Goal: Task Accomplishment & Management: Complete application form

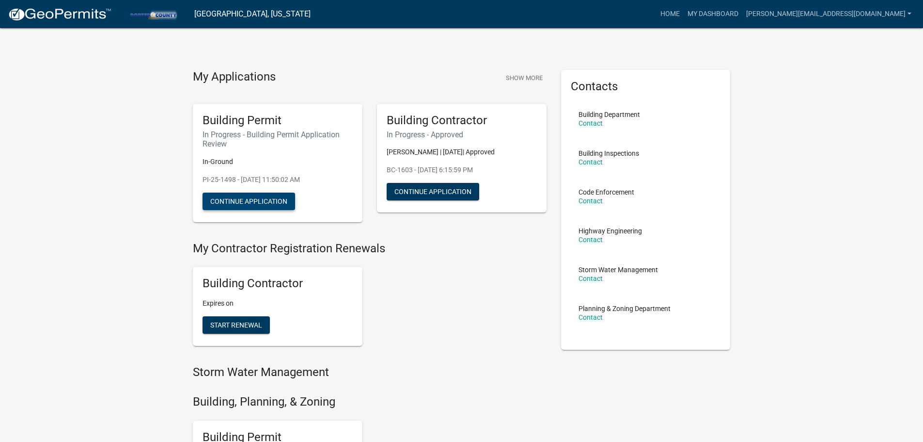
click at [250, 202] on button "Continue Application" at bounding box center [249, 200] width 93 height 17
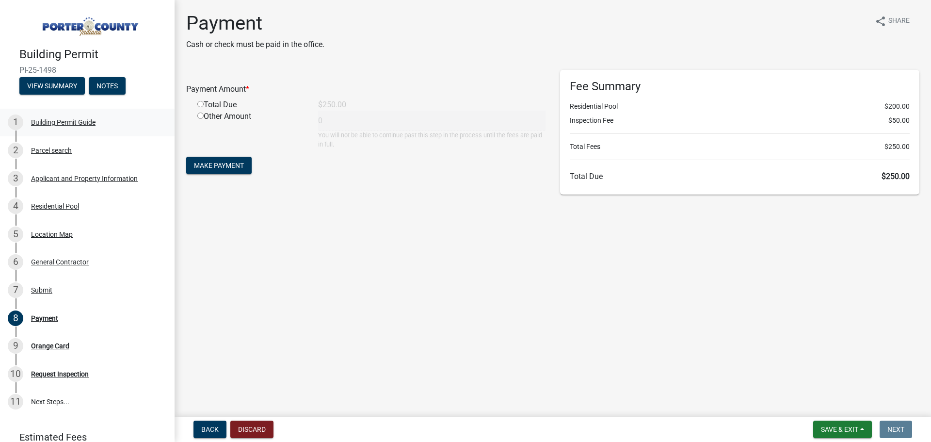
click at [58, 119] on div "Building Permit Guide" at bounding box center [63, 122] width 64 height 7
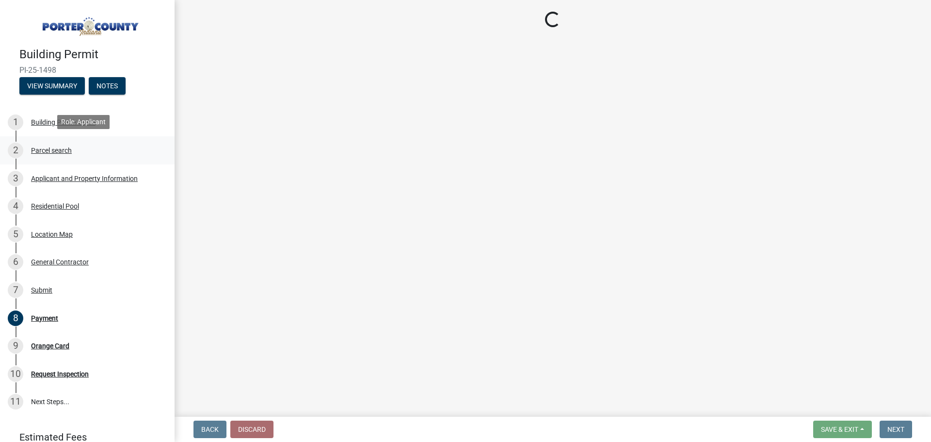
click at [57, 148] on div "Parcel search" at bounding box center [51, 150] width 41 height 7
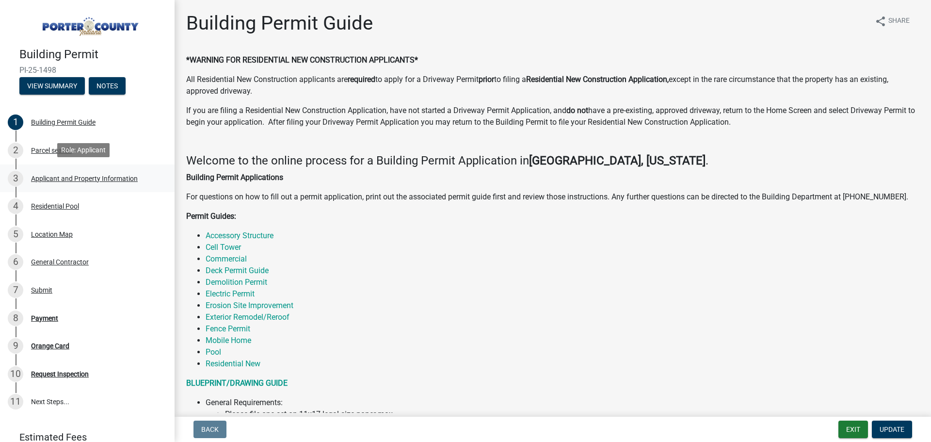
click at [61, 177] on div "Applicant and Property Information" at bounding box center [84, 178] width 107 height 7
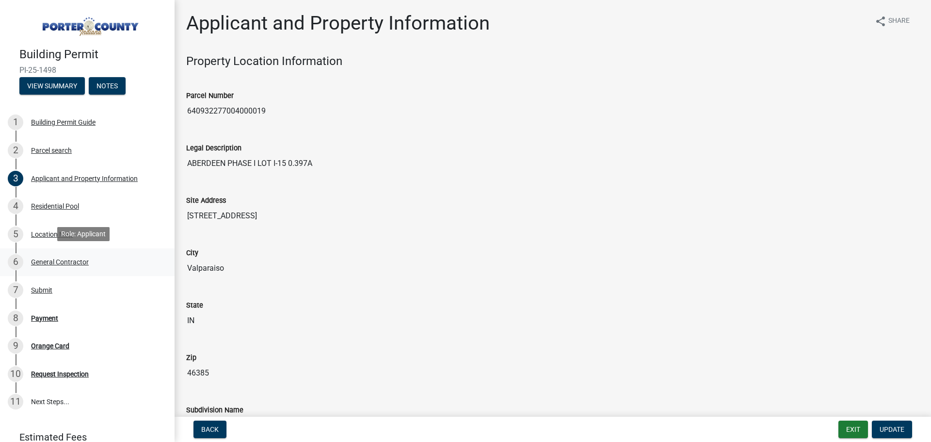
click at [55, 259] on div "General Contractor" at bounding box center [60, 261] width 58 height 7
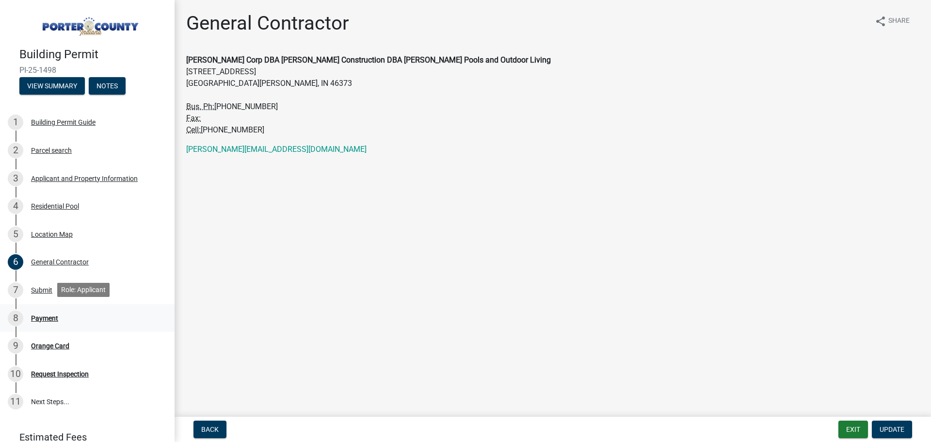
click at [45, 318] on div "Payment" at bounding box center [44, 318] width 27 height 7
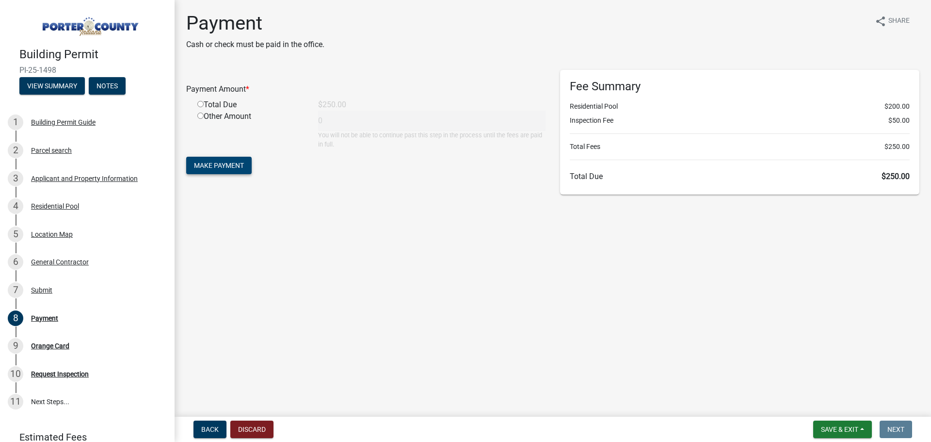
click at [221, 159] on button "Make Payment" at bounding box center [218, 165] width 65 height 17
click at [199, 114] on input "radio" at bounding box center [200, 115] width 6 height 6
radio input "true"
type input "250"
click at [220, 169] on span "Make Payment" at bounding box center [219, 165] width 50 height 8
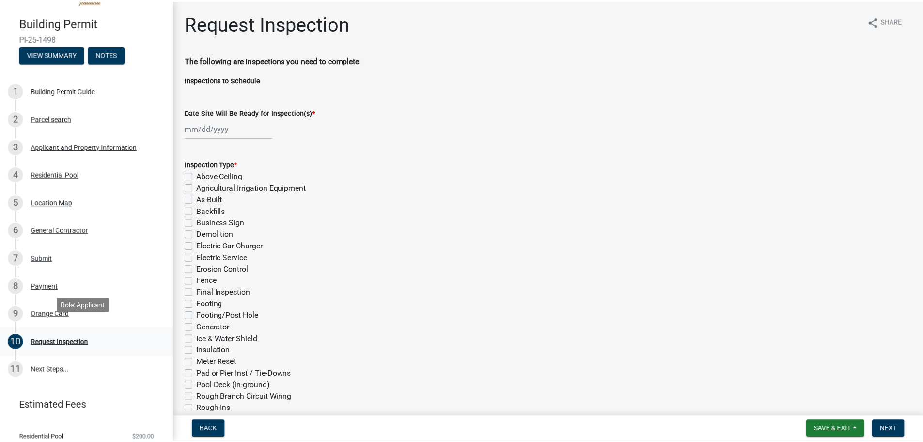
scroll to position [84, 0]
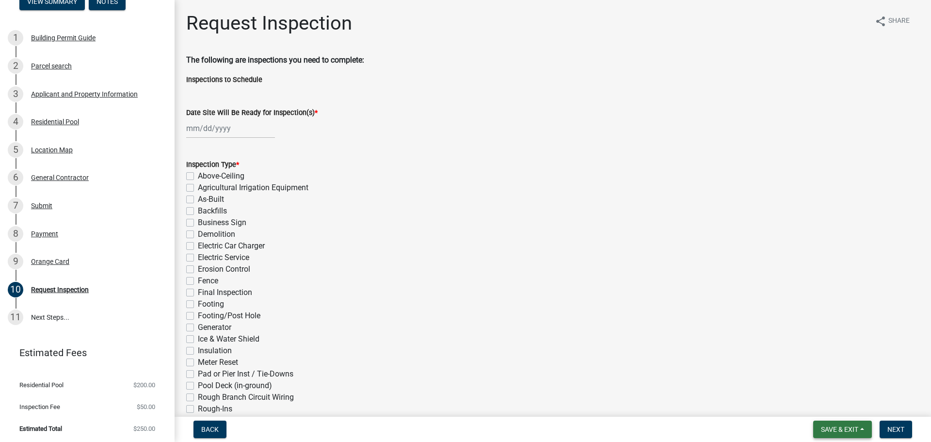
click at [835, 424] on button "Save & Exit" at bounding box center [842, 428] width 59 height 17
click at [814, 380] on button "Save" at bounding box center [833, 380] width 78 height 23
click at [860, 427] on button "Save & Exit" at bounding box center [842, 428] width 59 height 17
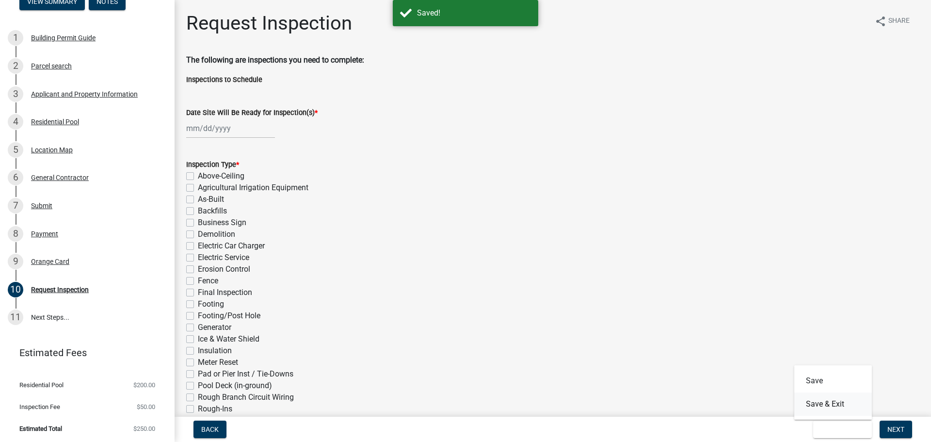
click at [830, 407] on button "Save & Exit" at bounding box center [833, 403] width 78 height 23
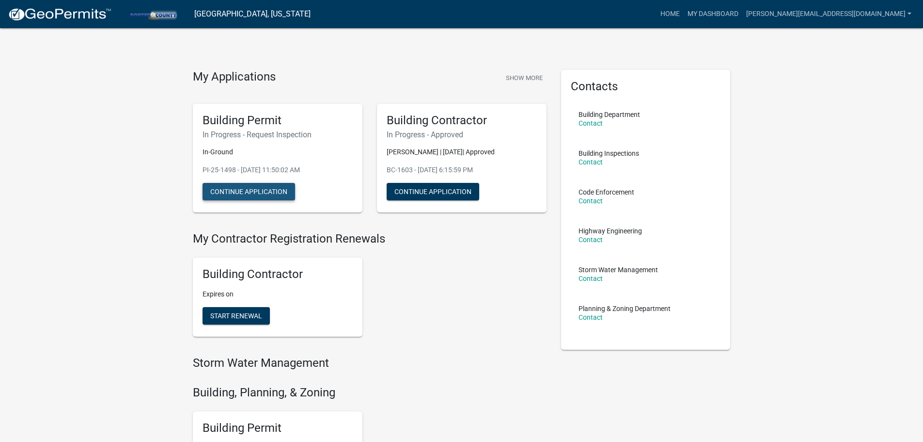
click at [268, 192] on button "Continue Application" at bounding box center [249, 191] width 93 height 17
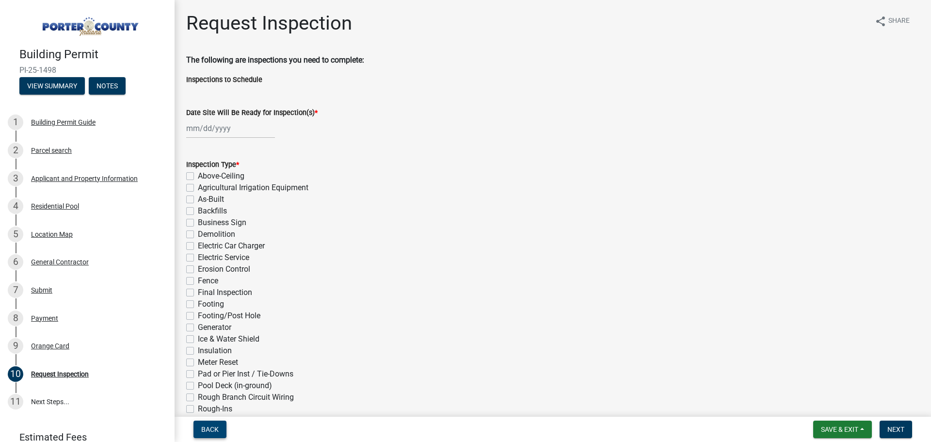
click at [209, 425] on span "Back" at bounding box center [209, 429] width 17 height 8
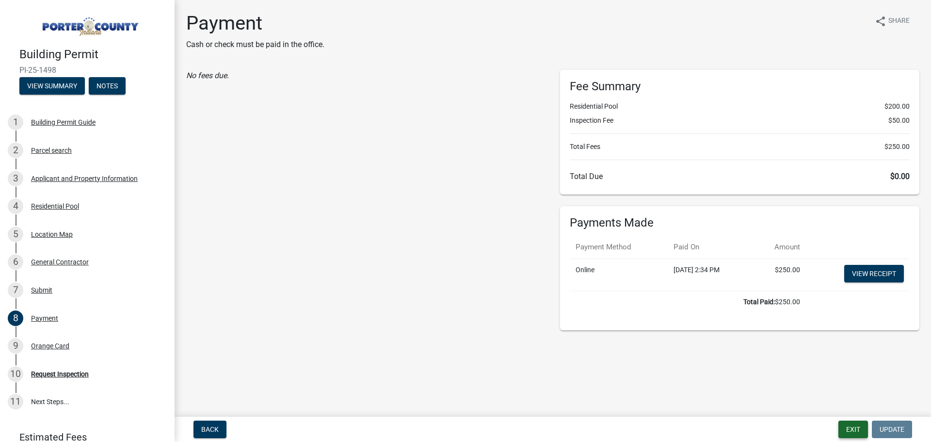
click at [855, 430] on button "Exit" at bounding box center [853, 428] width 30 height 17
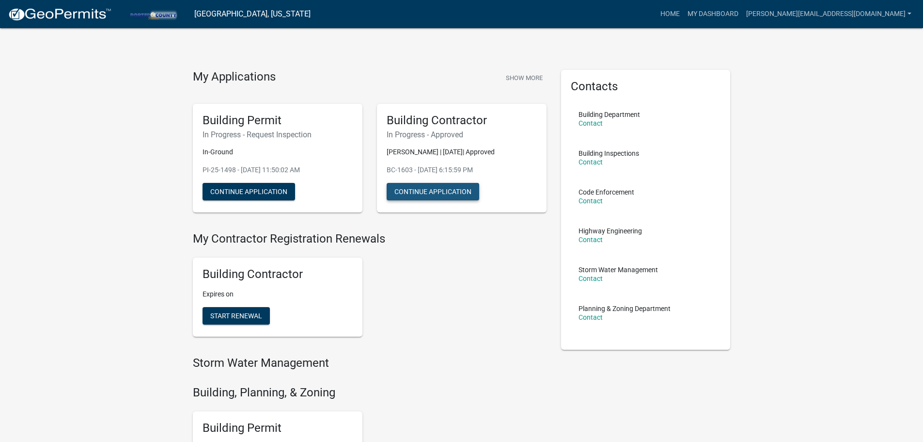
click at [426, 193] on button "Continue Application" at bounding box center [433, 191] width 93 height 17
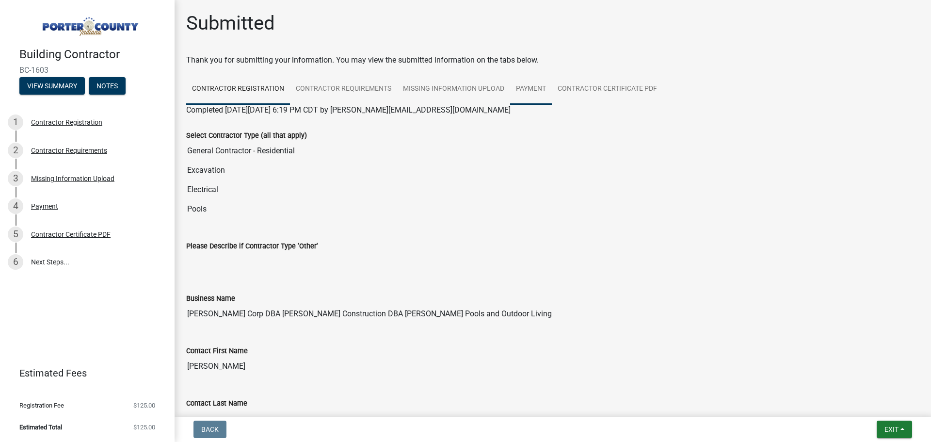
click at [536, 89] on link "Payment" at bounding box center [531, 89] width 42 height 31
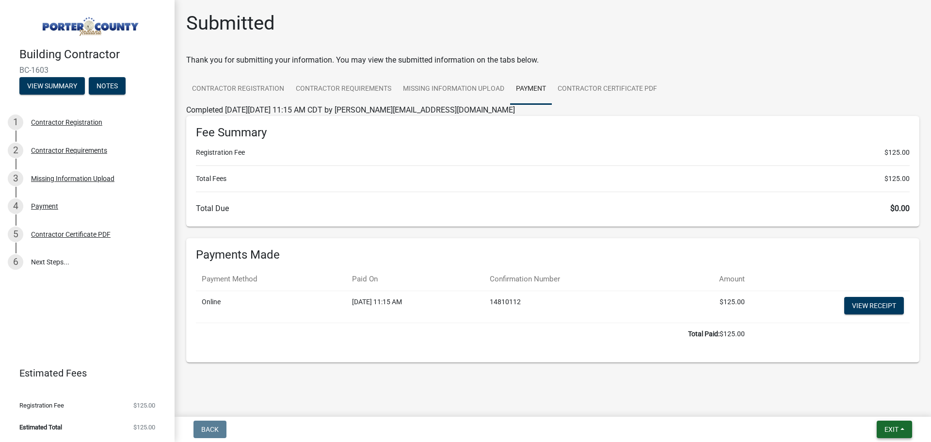
click at [895, 424] on button "Exit" at bounding box center [893, 428] width 35 height 17
click at [853, 401] on button "Save & Exit" at bounding box center [873, 403] width 78 height 23
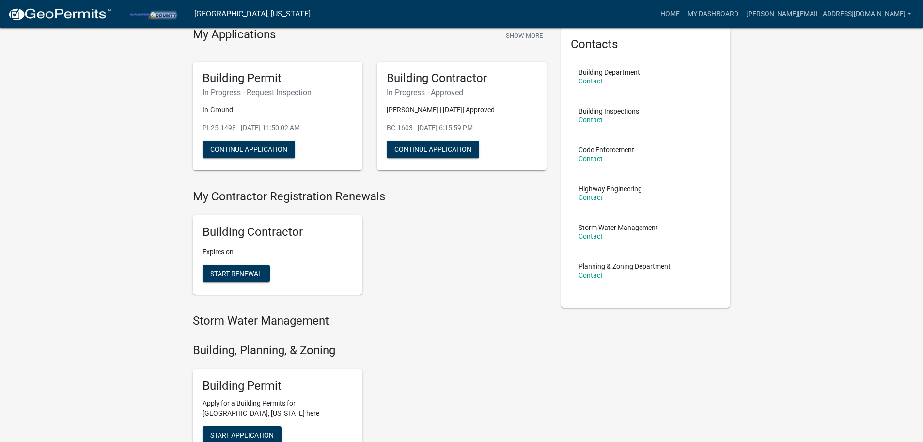
scroll to position [145, 0]
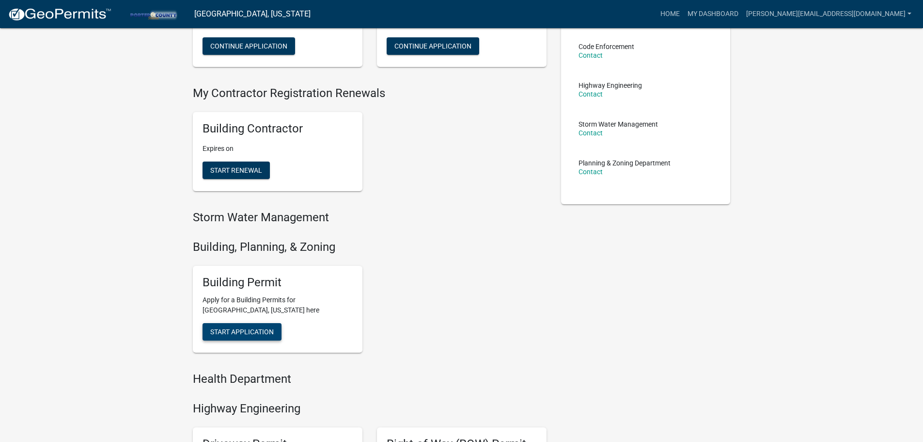
click at [236, 326] on button "Start Application" at bounding box center [242, 331] width 79 height 17
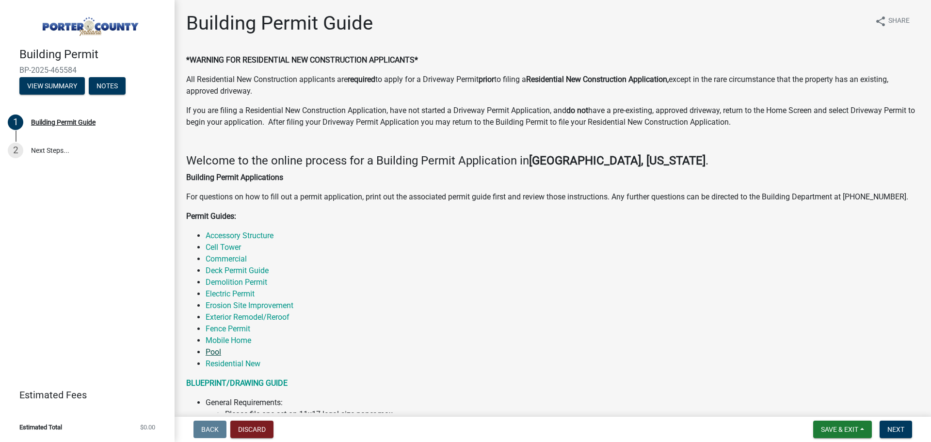
click at [215, 351] on link "Pool" at bounding box center [214, 351] width 16 height 9
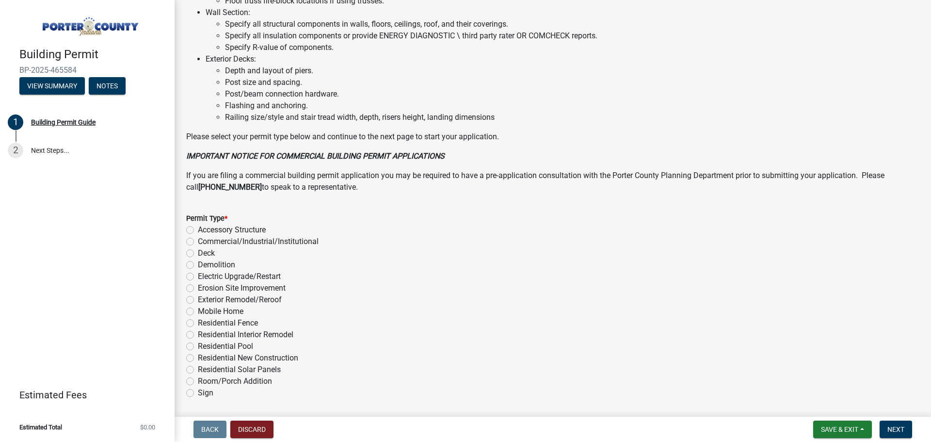
scroll to position [630, 0]
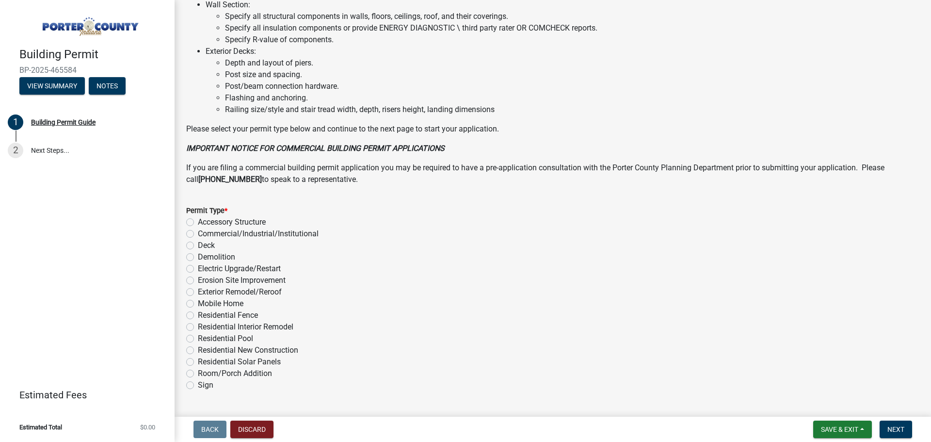
click at [198, 337] on label "Residential Pool" at bounding box center [225, 338] width 55 height 12
click at [198, 337] on input "Residential Pool" at bounding box center [201, 335] width 6 height 6
radio input "true"
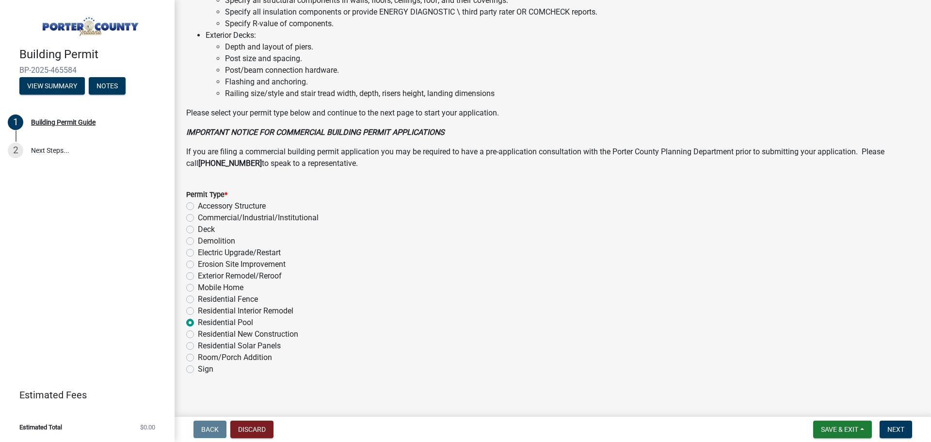
scroll to position [655, 0]
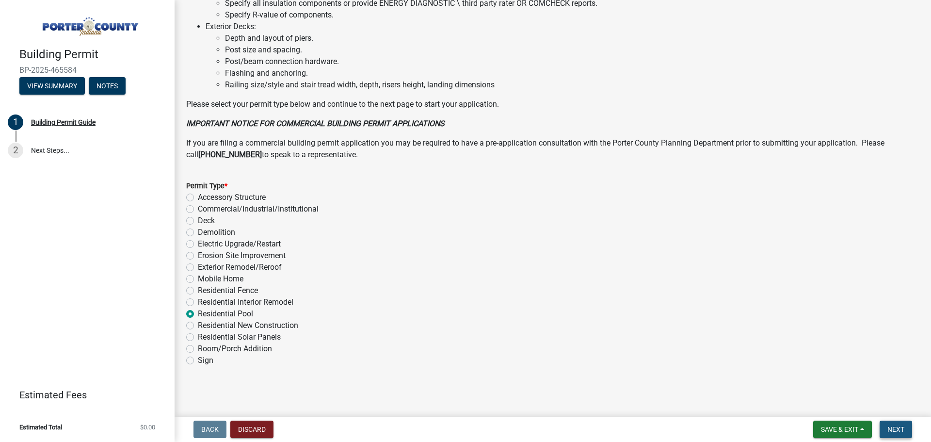
click at [892, 427] on span "Next" at bounding box center [895, 429] width 17 height 8
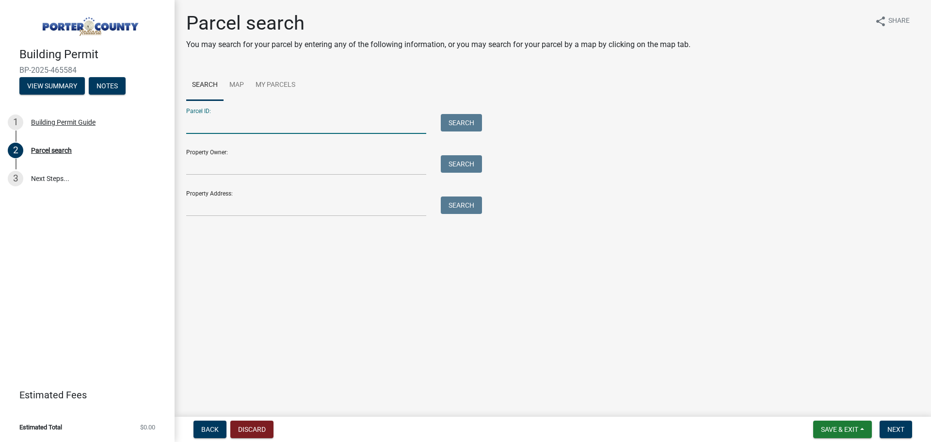
click at [263, 127] on input "Parcel ID:" at bounding box center [306, 124] width 240 height 20
click at [286, 125] on input "Parcel ID:" at bounding box center [306, 124] width 240 height 20
click at [284, 125] on input "Parcel ID:" at bounding box center [306, 124] width 240 height 20
click at [213, 127] on input "Parcel ID:" at bounding box center [306, 124] width 240 height 20
paste input "[STREET_ADDRESS]"
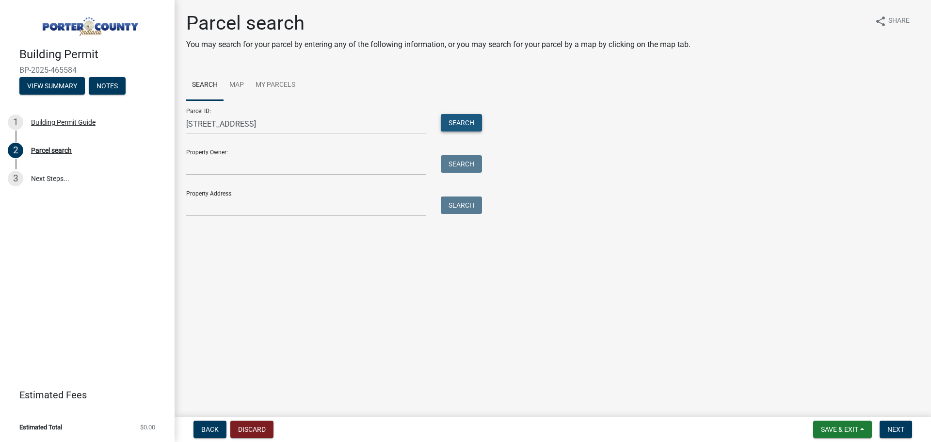
click at [456, 126] on button "Search" at bounding box center [461, 122] width 41 height 17
click at [469, 122] on button "Search" at bounding box center [461, 122] width 41 height 17
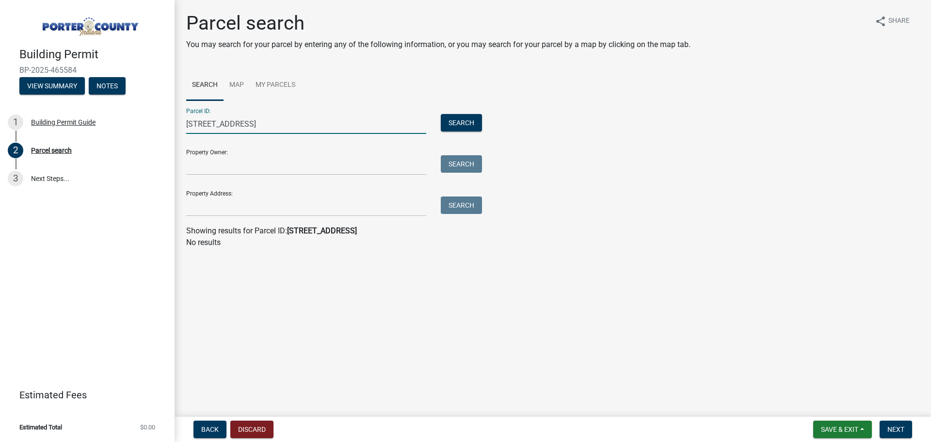
drag, startPoint x: 331, startPoint y: 125, endPoint x: 248, endPoint y: 128, distance: 83.0
click at [248, 128] on input "[STREET_ADDRESS]" at bounding box center [306, 124] width 240 height 20
type input "[STREET_ADDRESS]"
click at [469, 122] on button "Search" at bounding box center [461, 122] width 41 height 17
click at [275, 125] on input "[STREET_ADDRESS]" at bounding box center [306, 124] width 240 height 20
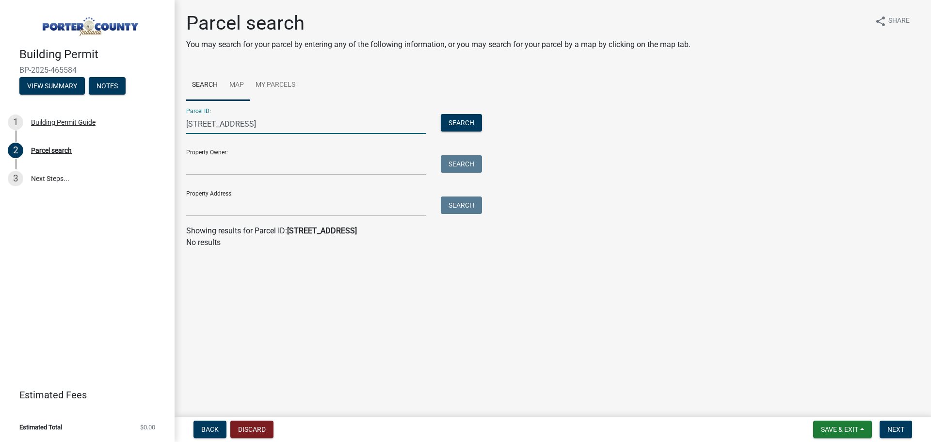
click at [235, 83] on link "Map" at bounding box center [236, 85] width 26 height 31
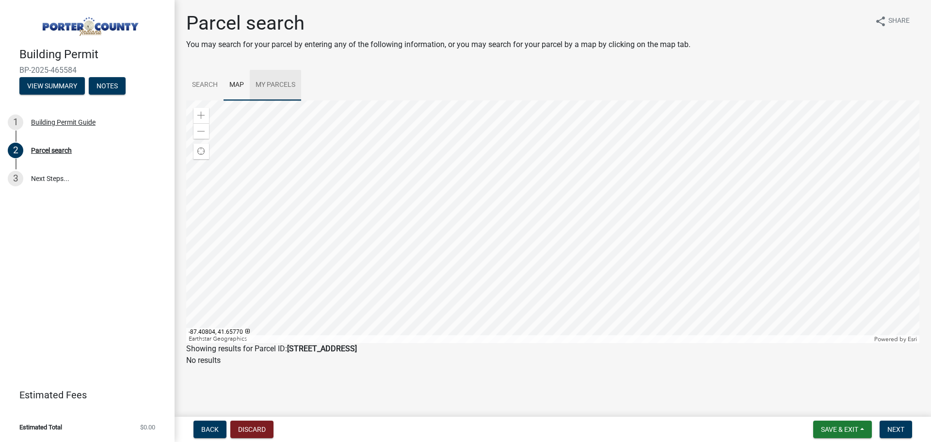
click at [263, 82] on link "My Parcels" at bounding box center [275, 85] width 51 height 31
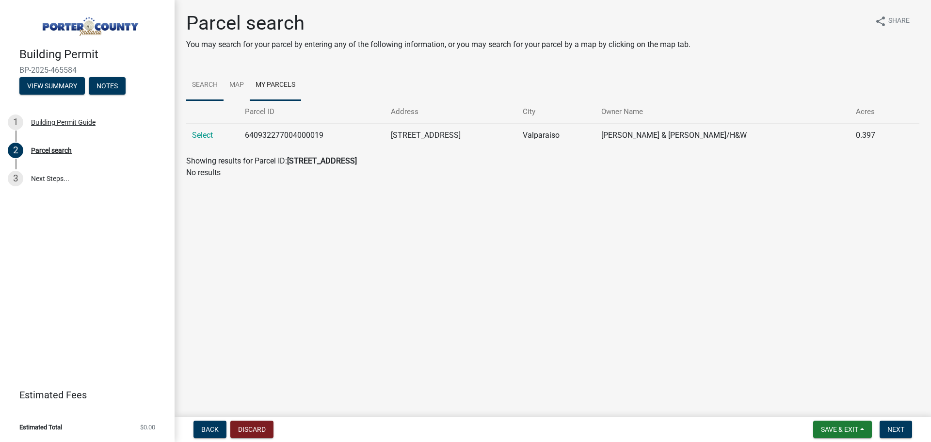
click at [199, 82] on link "Search" at bounding box center [204, 85] width 37 height 31
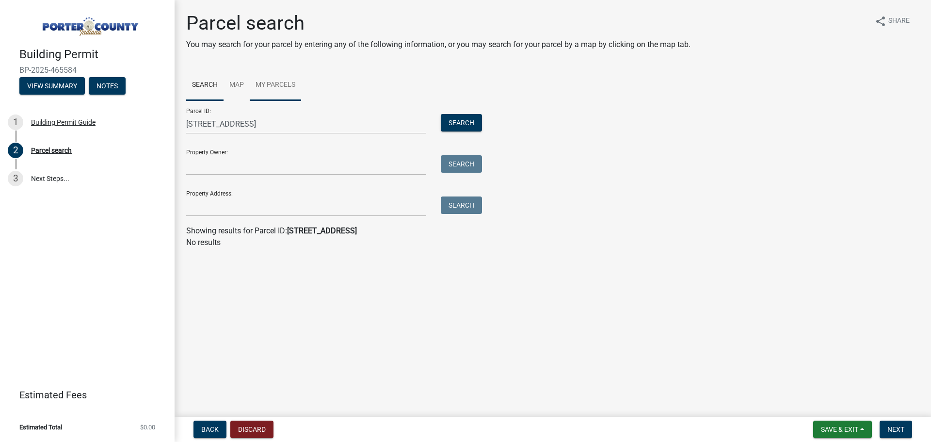
click at [273, 74] on link "My Parcels" at bounding box center [275, 85] width 51 height 31
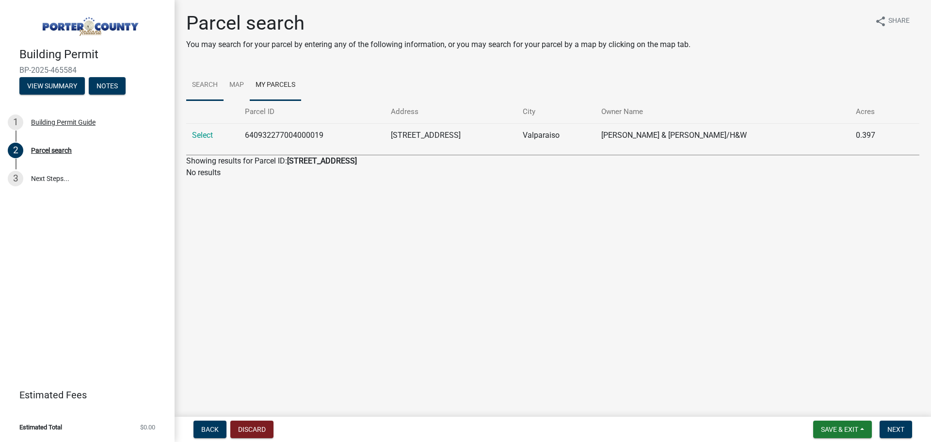
click at [202, 87] on link "Search" at bounding box center [204, 85] width 37 height 31
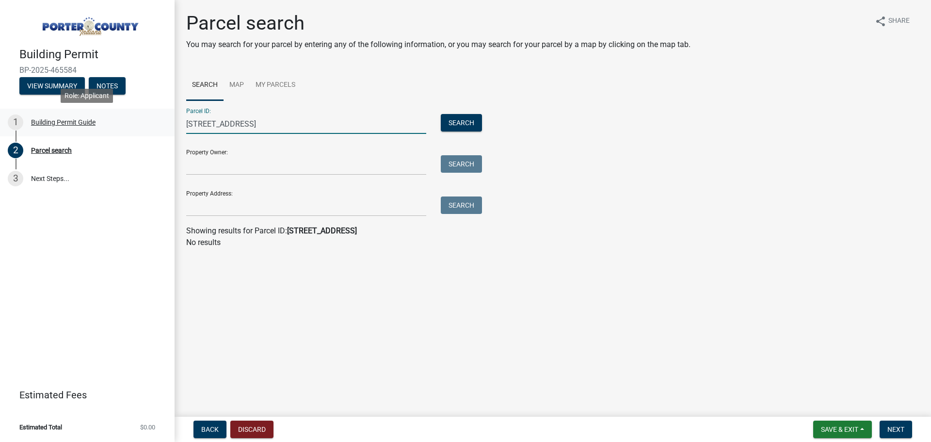
drag, startPoint x: 255, startPoint y: 126, endPoint x: 111, endPoint y: 119, distance: 143.6
click at [112, 119] on div "Building Permit BP-2025-465584 View Summary Notes 1 Building Permit Guide 2 Par…" at bounding box center [465, 221] width 931 height 442
click at [441, 114] on button "Search" at bounding box center [461, 122] width 41 height 17
type input "77 Larwick"
click at [441, 114] on button "Search" at bounding box center [461, 122] width 41 height 17
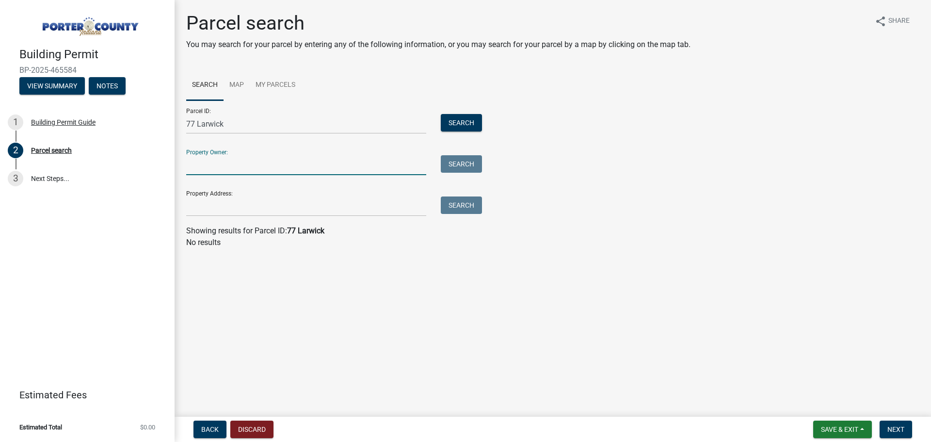
click at [221, 170] on input "Property Owner:" at bounding box center [306, 165] width 240 height 20
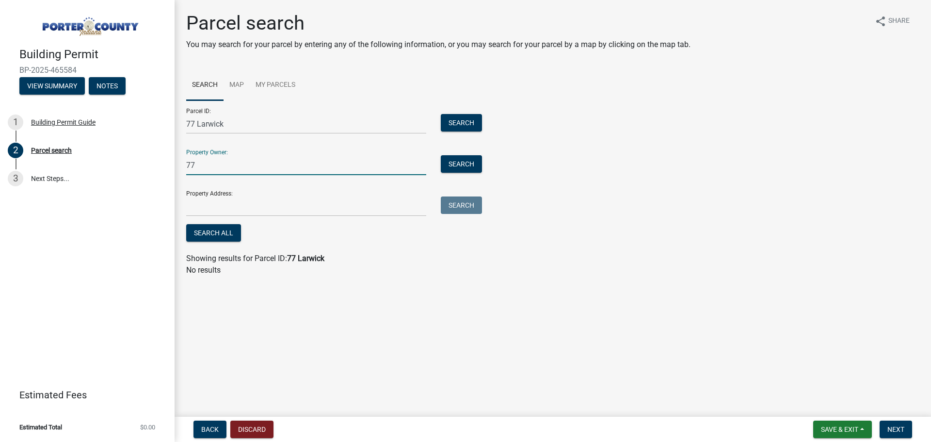
type input "7"
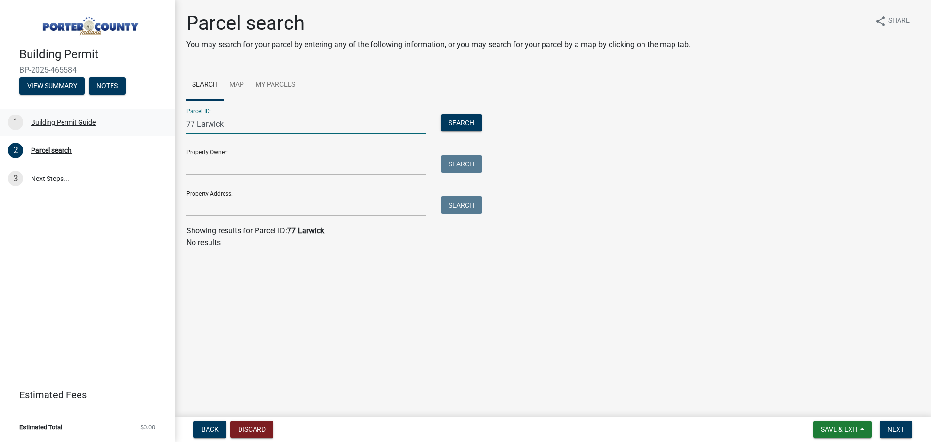
drag, startPoint x: 230, startPoint y: 124, endPoint x: 76, endPoint y: 124, distance: 154.6
click at [76, 124] on div "Building Permit BP-2025-465584 View Summary Notes 1 Building Permit Guide 2 Par…" at bounding box center [465, 221] width 931 height 442
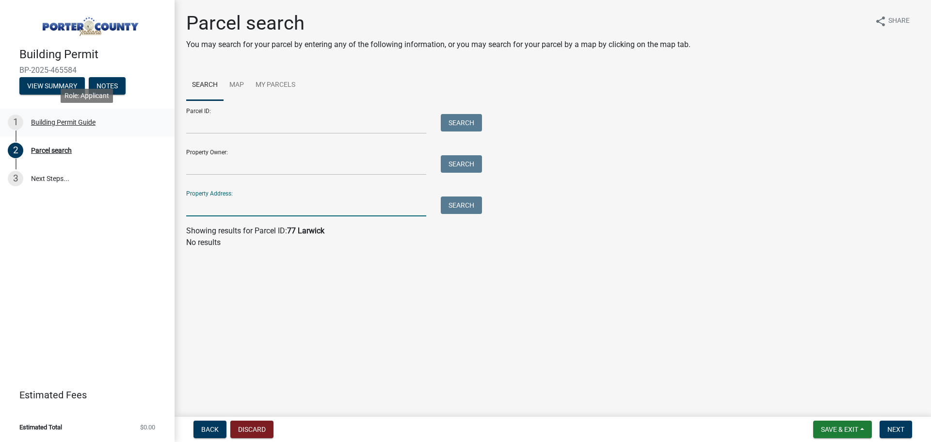
paste input "[STREET_ADDRESS]"
click at [471, 207] on button "Search" at bounding box center [461, 204] width 41 height 17
drag, startPoint x: 325, startPoint y: 207, endPoint x: 248, endPoint y: 206, distance: 77.1
click at [248, 206] on input "[STREET_ADDRESS]" at bounding box center [306, 206] width 240 height 20
type input "[STREET_ADDRESS]"
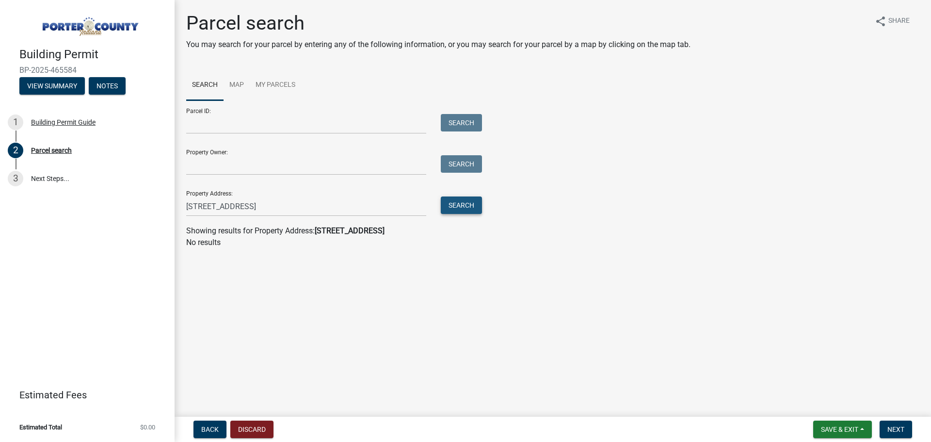
click at [459, 203] on button "Search" at bounding box center [461, 204] width 41 height 17
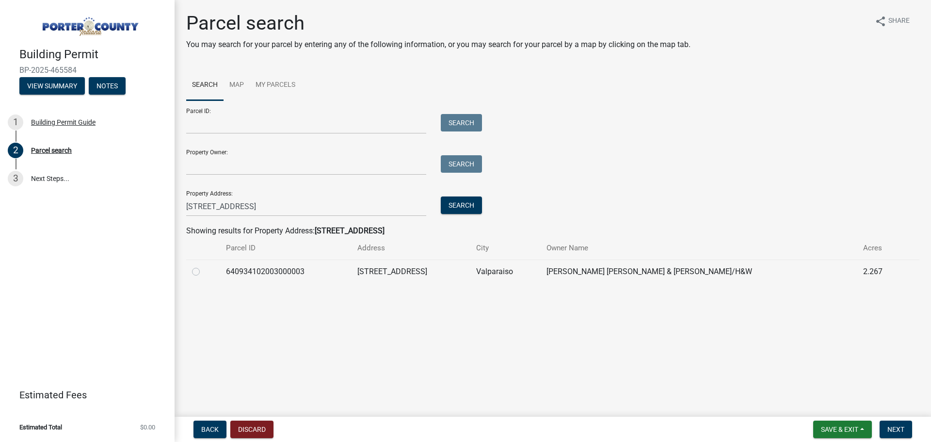
click at [204, 266] on label at bounding box center [204, 266] width 0 height 0
click at [204, 272] on input "radio" at bounding box center [207, 269] width 6 height 6
radio input "true"
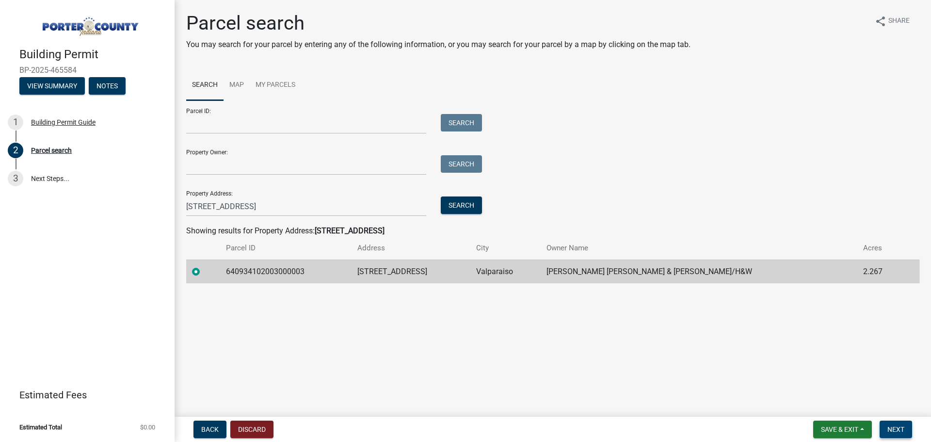
click at [897, 429] on span "Next" at bounding box center [895, 429] width 17 height 8
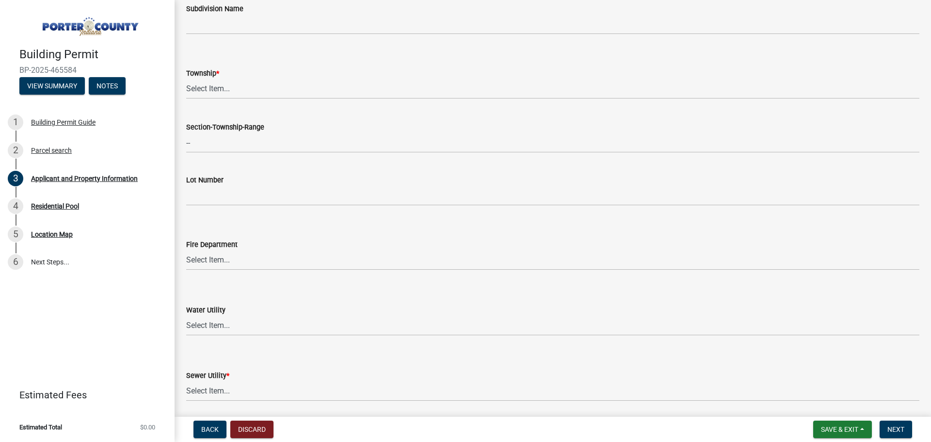
scroll to position [388, 0]
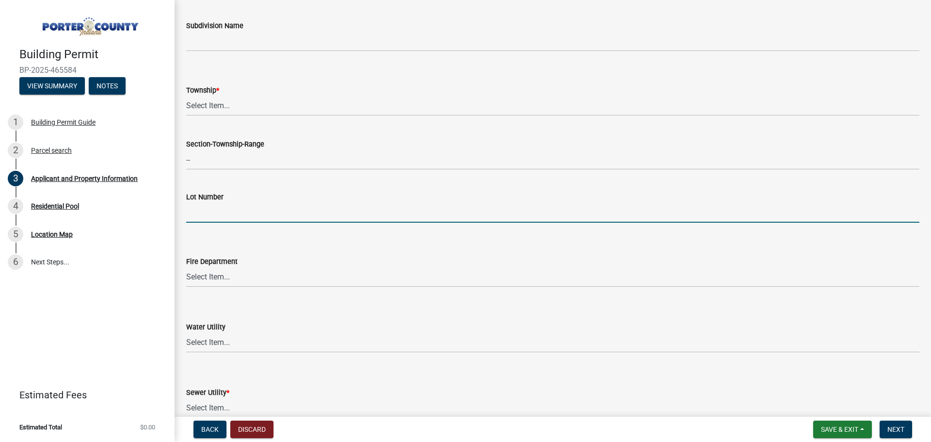
click at [219, 216] on input "Lot Number" at bounding box center [552, 213] width 733 height 20
type input "15"
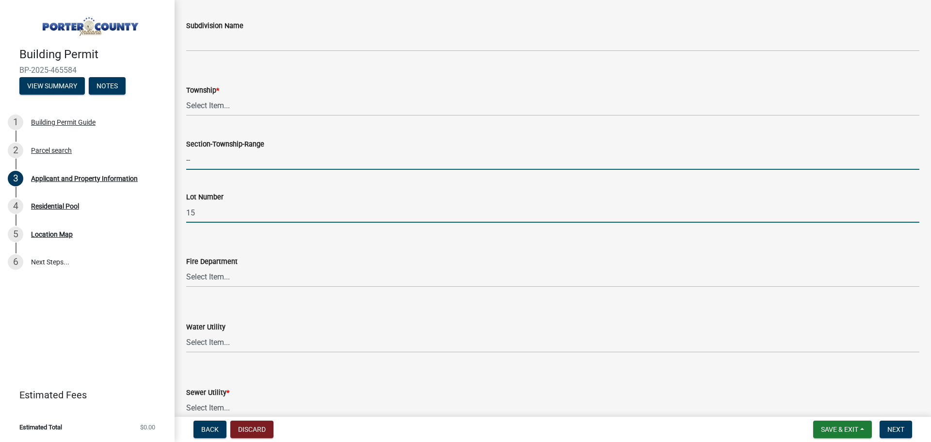
click at [227, 159] on input "--" at bounding box center [552, 160] width 733 height 20
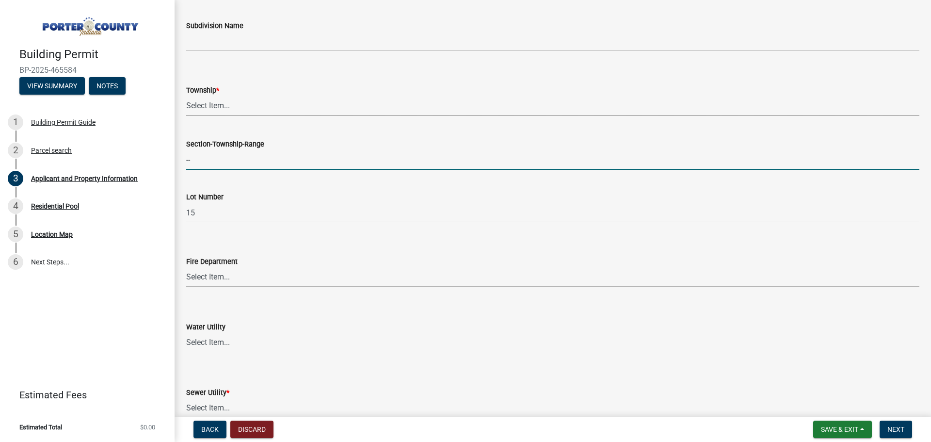
drag, startPoint x: 210, startPoint y: 111, endPoint x: 212, endPoint y: 106, distance: 6.3
click at [210, 111] on select "Select Item... [PERSON_NAME][GEOGRAPHIC_DATA] [PERSON_NAME][GEOGRAPHIC_DATA] [G…" at bounding box center [552, 106] width 733 height 20
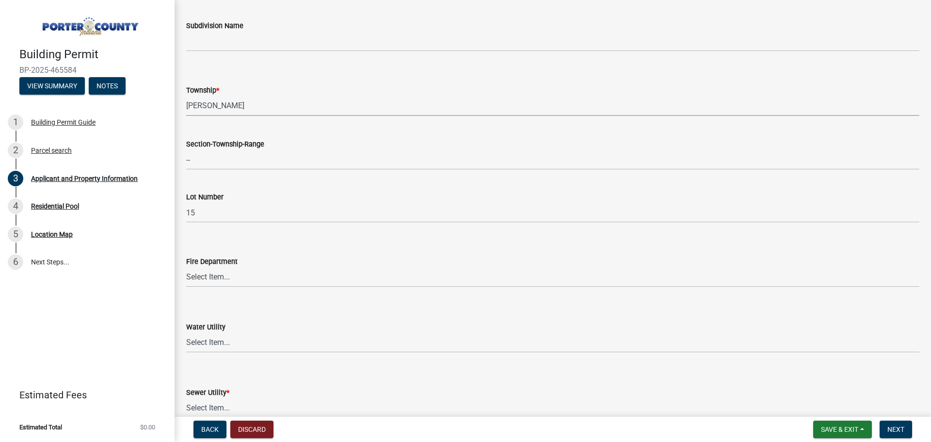
click at [186, 96] on select "Select Item... [PERSON_NAME][GEOGRAPHIC_DATA] [PERSON_NAME][GEOGRAPHIC_DATA] [G…" at bounding box center [552, 106] width 733 height 20
select select "eebc071e-620a-4db8-83e9-cb6b194c67e9"
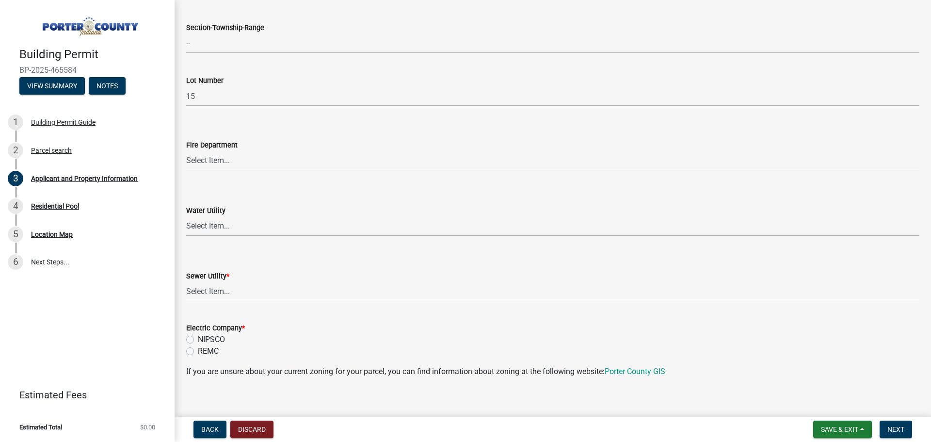
scroll to position [533, 0]
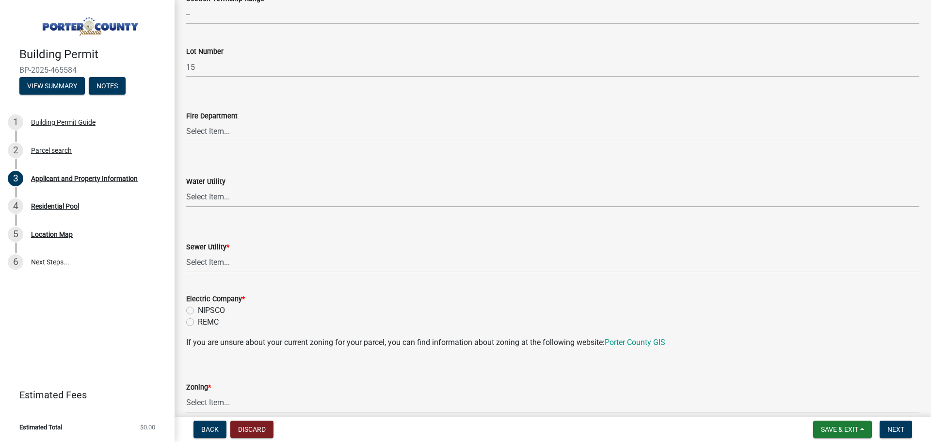
click at [221, 197] on select "Select Item... Aqua [US_STATE] Inc Damon Run [US_STATE] American Water Nature W…" at bounding box center [552, 197] width 733 height 20
click at [225, 131] on select "Select Item... [PERSON_NAME] [PERSON_NAME] Harbor [PERSON_NAME] Grove [PERSON_N…" at bounding box center [552, 132] width 733 height 20
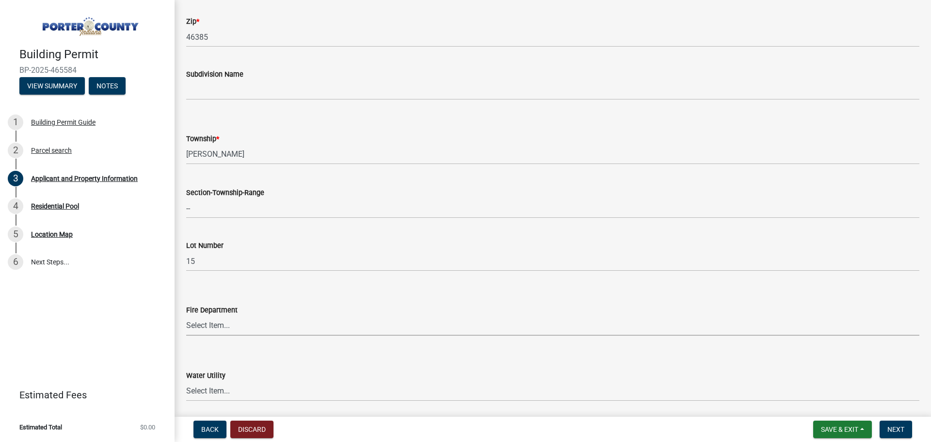
scroll to position [436, 0]
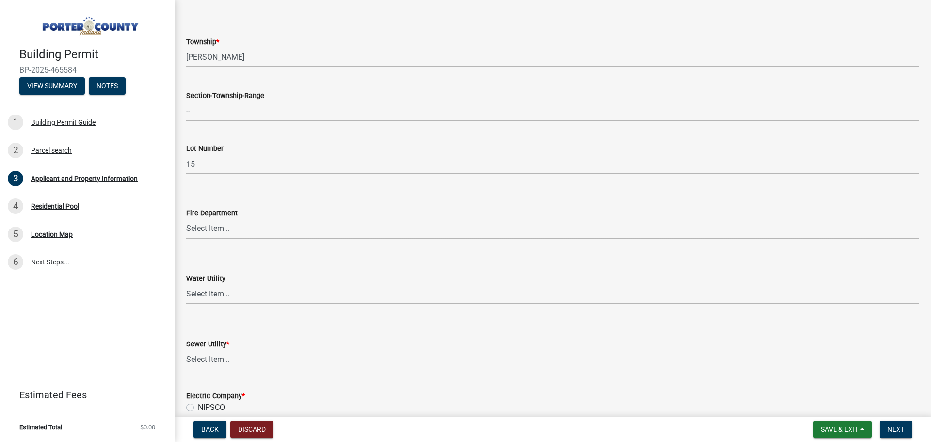
click at [232, 226] on select "Select Item... [PERSON_NAME] [PERSON_NAME] Harbor [PERSON_NAME] Grove [PERSON_N…" at bounding box center [552, 229] width 733 height 20
click at [246, 289] on select "Select Item... Aqua [US_STATE] Inc Damon Run [US_STATE] American Water Nature W…" at bounding box center [552, 294] width 733 height 20
click at [253, 262] on form "Water Utility Select Item... Aqua [US_STATE] Inc Damon Run [US_STATE] American …" at bounding box center [552, 282] width 733 height 43
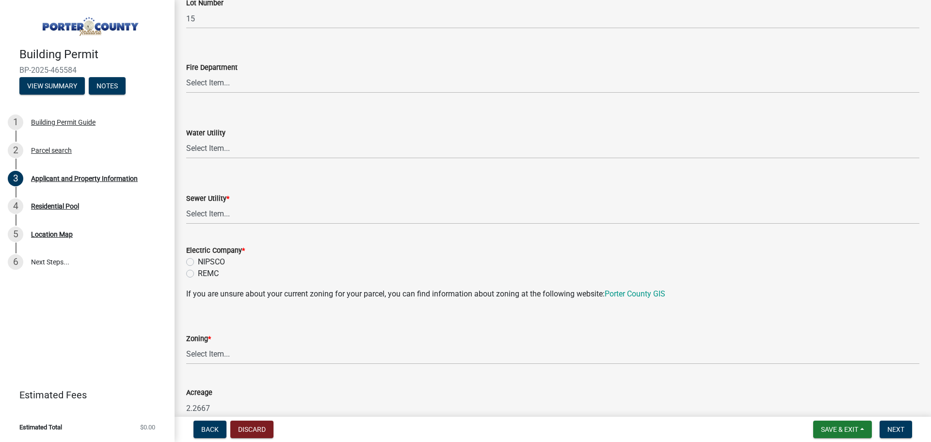
scroll to position [679, 0]
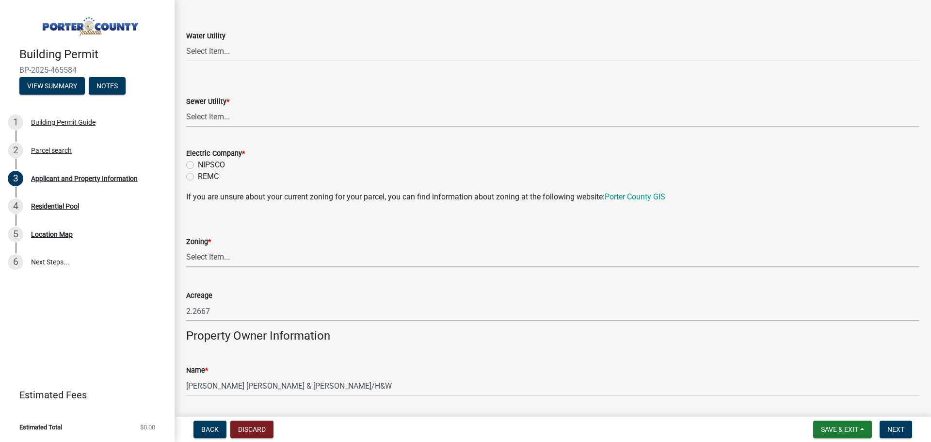
click at [255, 250] on select "Select Item... A1 A2 CH CM CN I1 I2 I3 IN MP OT P1 P2 PUD R1 R2 R3 R4 RL RR" at bounding box center [552, 257] width 733 height 20
click at [250, 274] on wm-data-entity-input "Zoning * Select Item... A1 A2 CH CM CN I1 I2 I3 IN MP OT P1 P2 PUD R1 R2 R3 R4 …" at bounding box center [552, 242] width 733 height 65
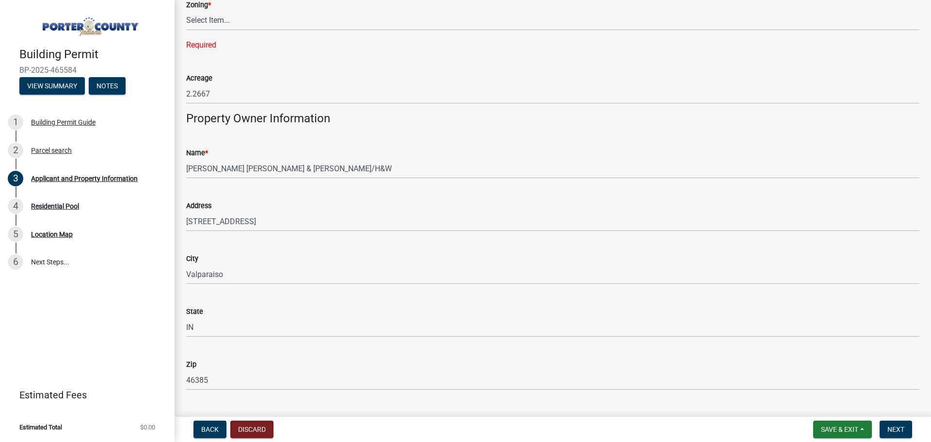
scroll to position [921, 0]
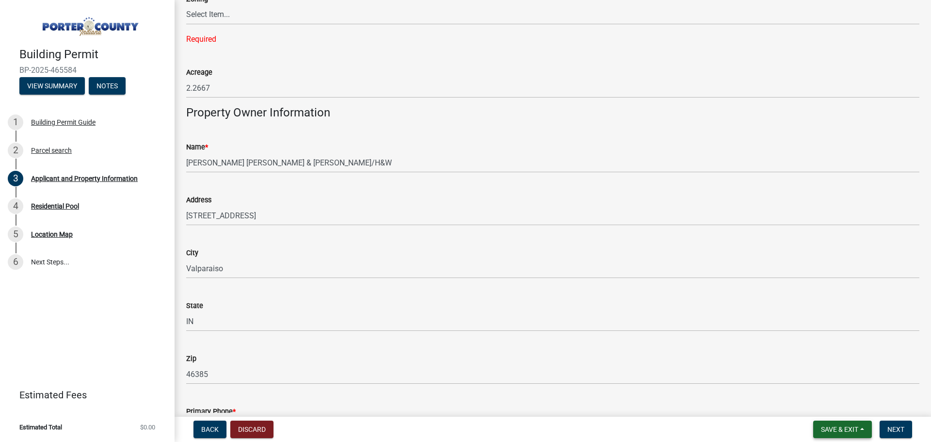
click at [834, 424] on button "Save & Exit" at bounding box center [842, 428] width 59 height 17
click at [831, 382] on button "Save" at bounding box center [833, 380] width 78 height 23
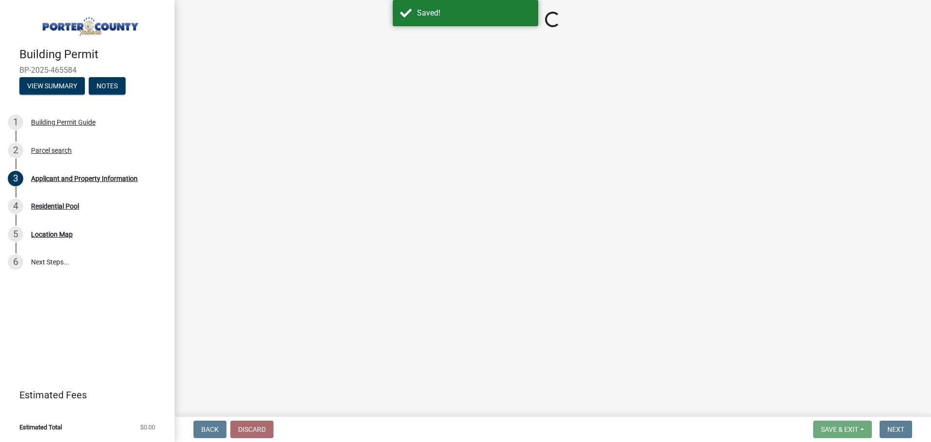
select select "eebc071e-620a-4db8-83e9-cb6b194c67e9"
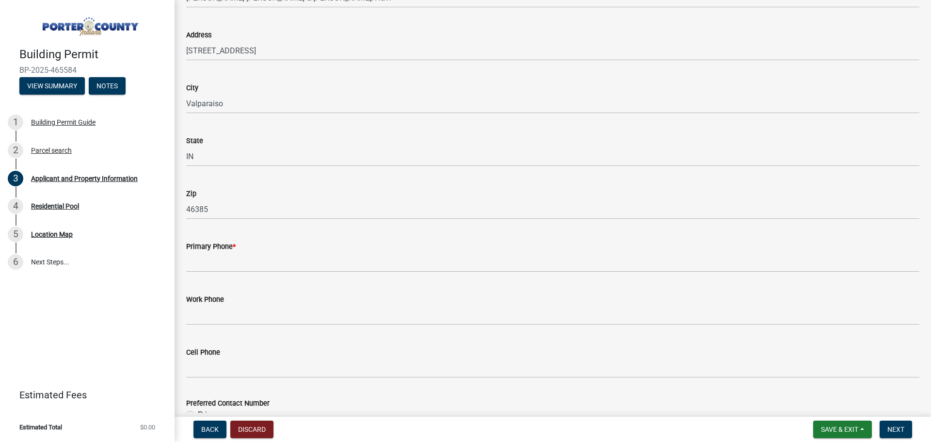
scroll to position [1115, 0]
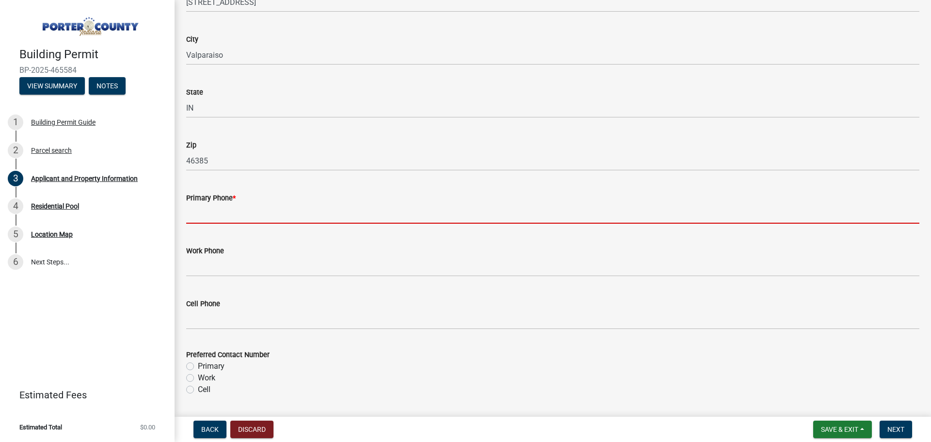
click at [244, 211] on input "Primary Phone *" at bounding box center [552, 214] width 733 height 20
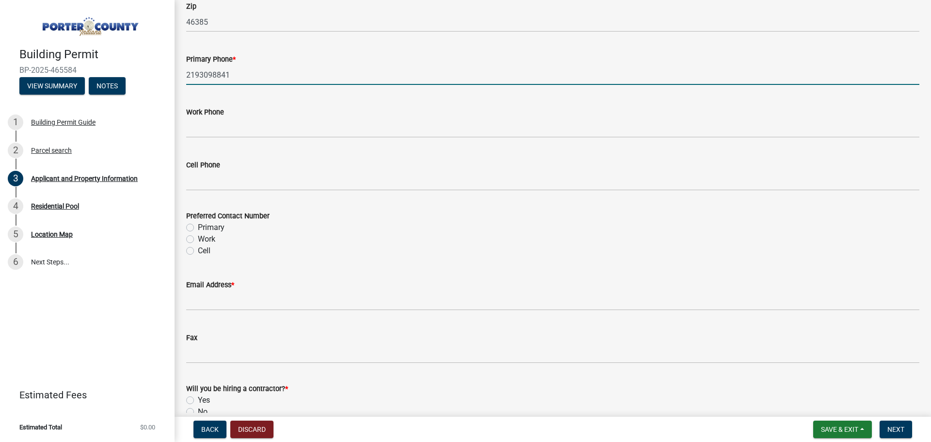
scroll to position [1260, 0]
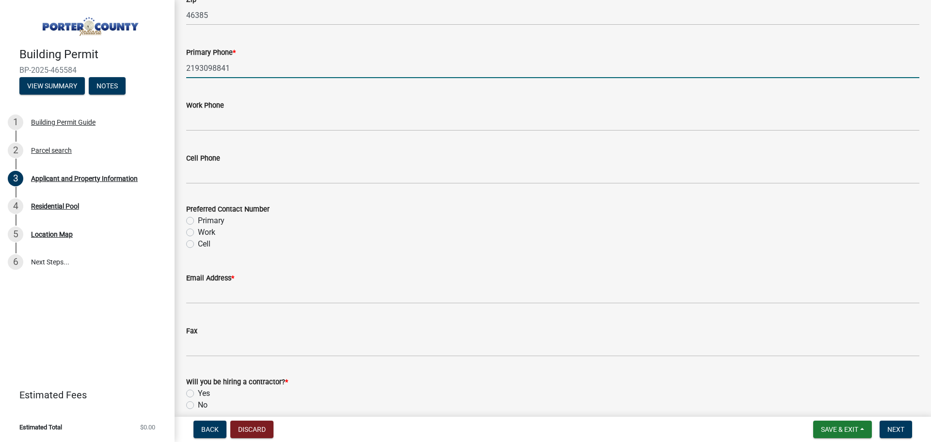
type input "2193098841"
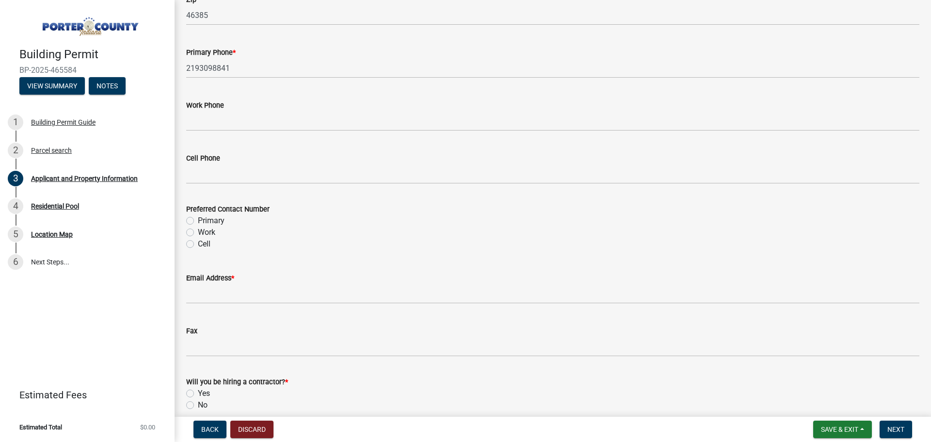
click at [198, 220] on label "Primary" at bounding box center [211, 221] width 27 height 12
click at [198, 220] on input "Primary" at bounding box center [201, 218] width 6 height 6
radio input "true"
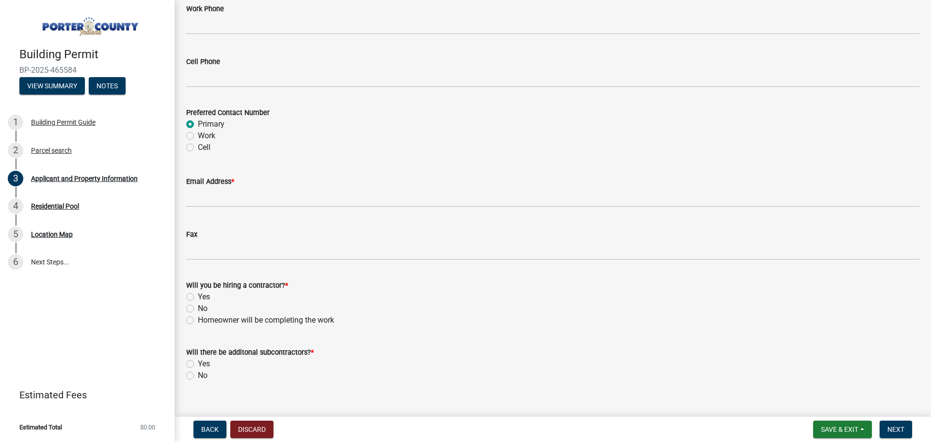
scroll to position [1357, 0]
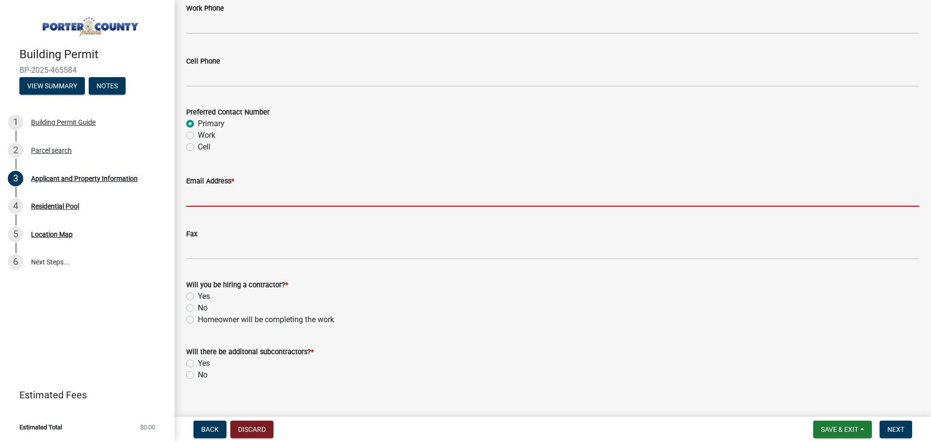
click at [220, 197] on input "Email Address *" at bounding box center [552, 197] width 733 height 20
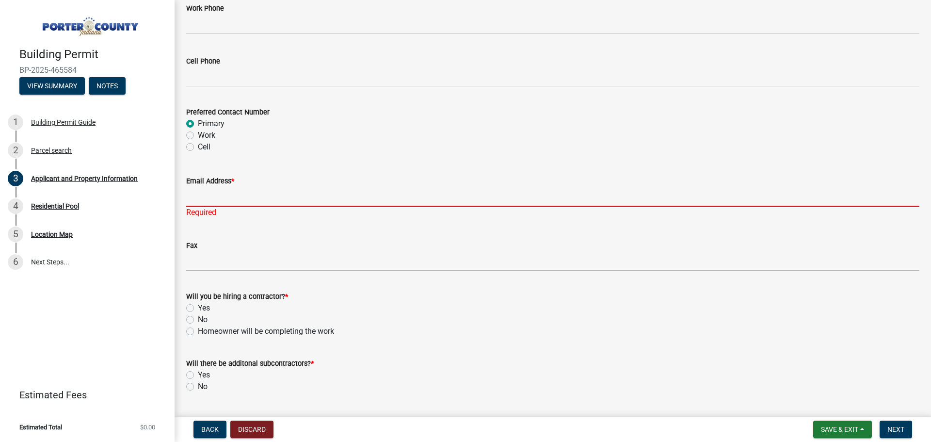
paste input "[EMAIL_ADDRESS][DOMAIN_NAME]"
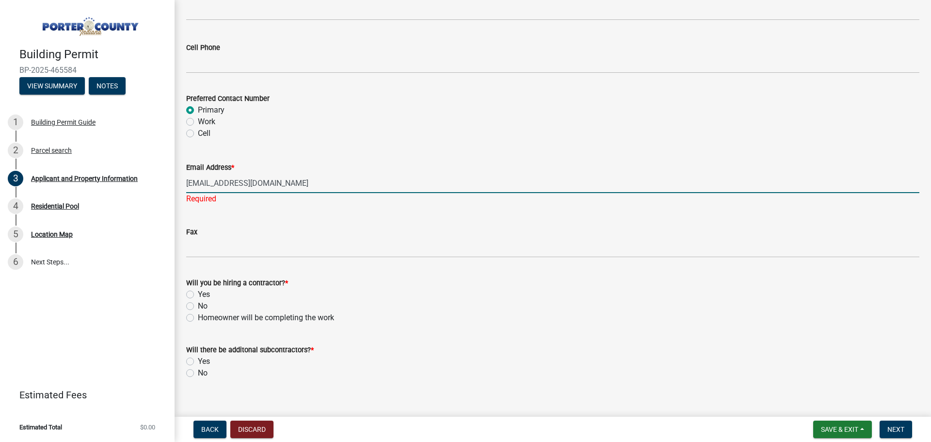
scroll to position [1383, 0]
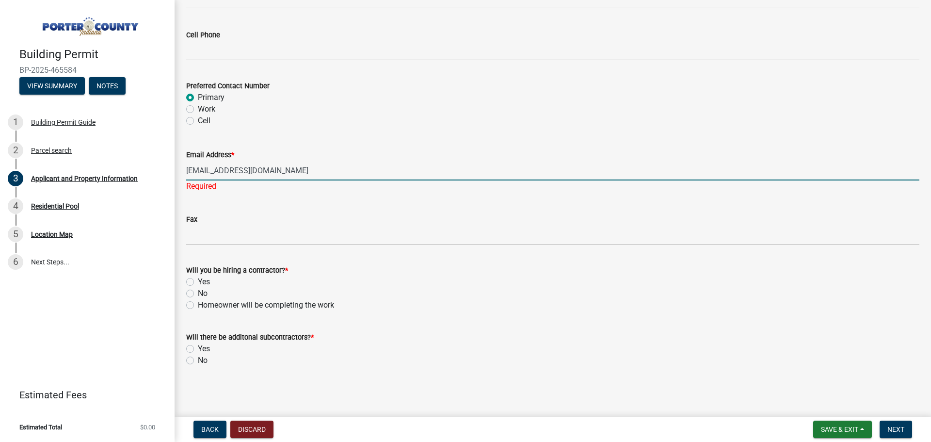
type input "[EMAIL_ADDRESS][DOMAIN_NAME]"
click at [198, 284] on label "Yes" at bounding box center [204, 282] width 12 height 12
click at [198, 282] on input "Yes" at bounding box center [201, 279] width 6 height 6
radio input "true"
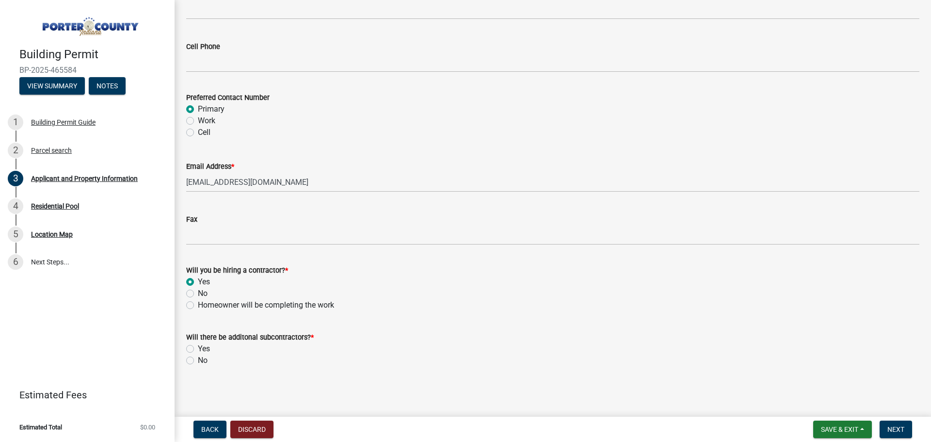
click at [198, 362] on label "No" at bounding box center [203, 360] width 10 height 12
click at [198, 361] on input "No" at bounding box center [201, 357] width 6 height 6
radio input "true"
click at [895, 427] on span "Next" at bounding box center [895, 429] width 17 height 8
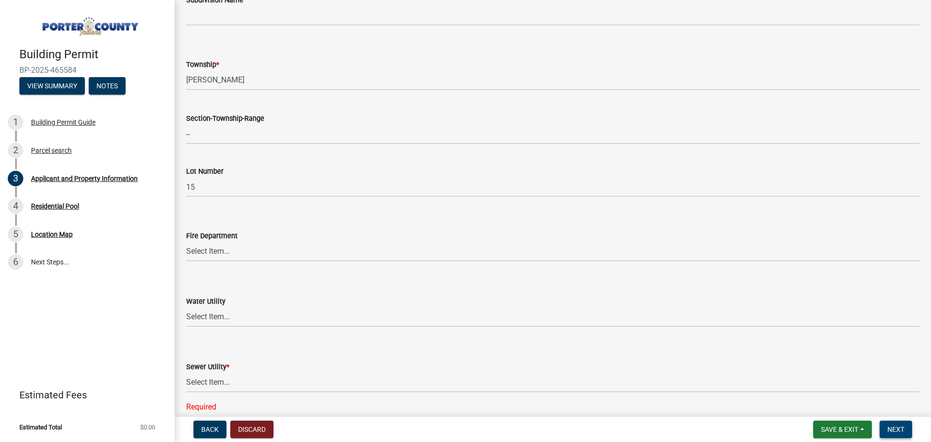
scroll to position [412, 0]
click at [832, 423] on button "Save & Exit" at bounding box center [842, 428] width 59 height 17
click at [820, 383] on button "Save" at bounding box center [833, 380] width 78 height 23
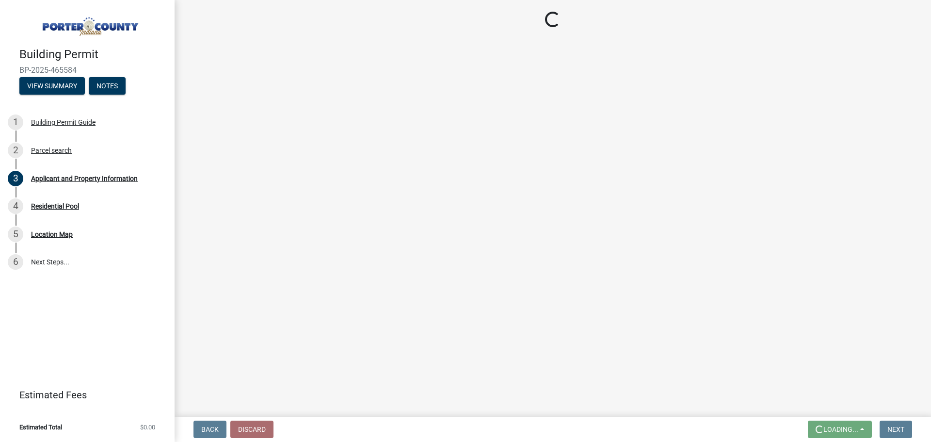
scroll to position [0, 0]
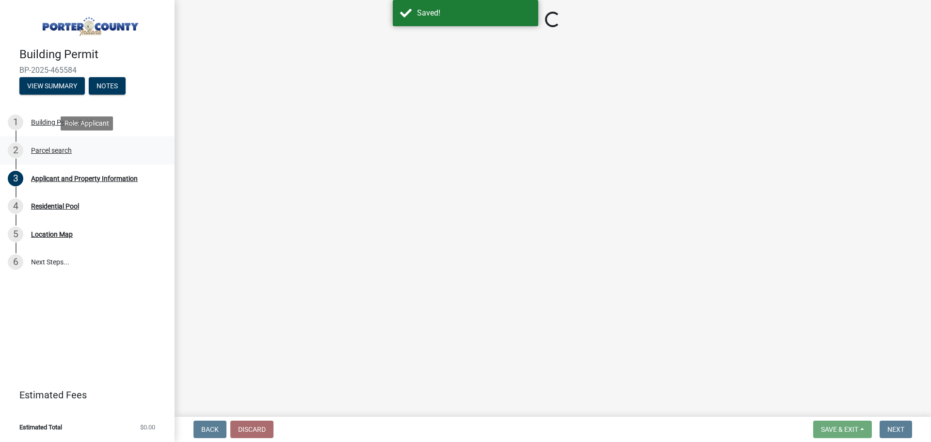
select select "eebc071e-620a-4db8-83e9-cb6b194c67e9"
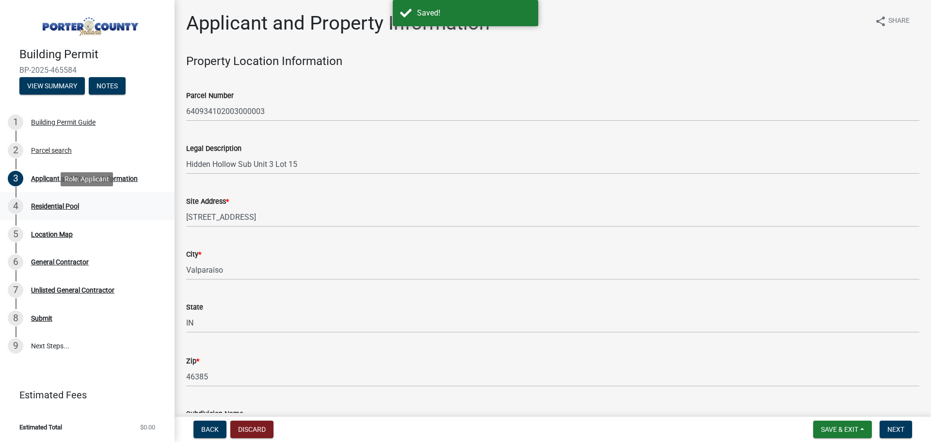
click at [55, 207] on div "Residential Pool" at bounding box center [55, 206] width 48 height 7
click at [51, 205] on div "Residential Pool" at bounding box center [55, 206] width 48 height 7
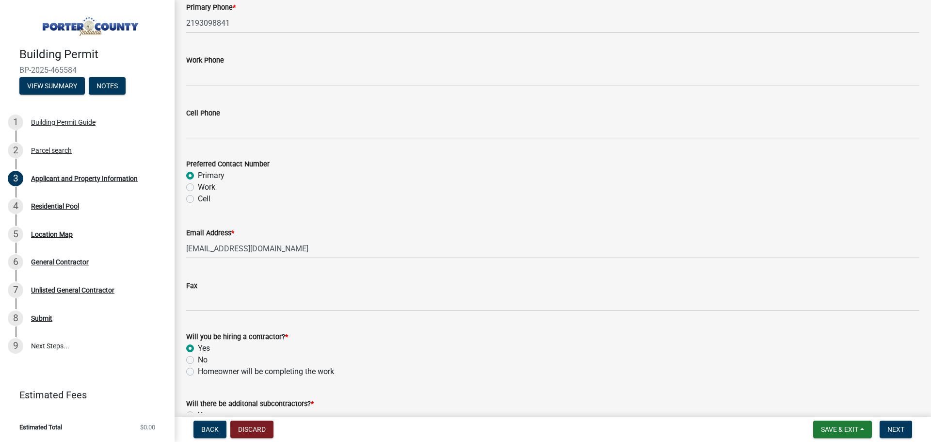
scroll to position [1372, 0]
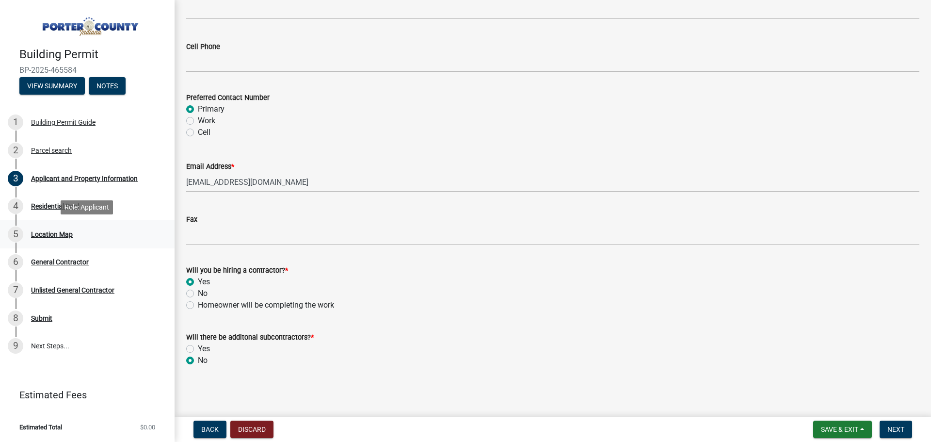
click at [48, 234] on div "Location Map" at bounding box center [52, 234] width 42 height 7
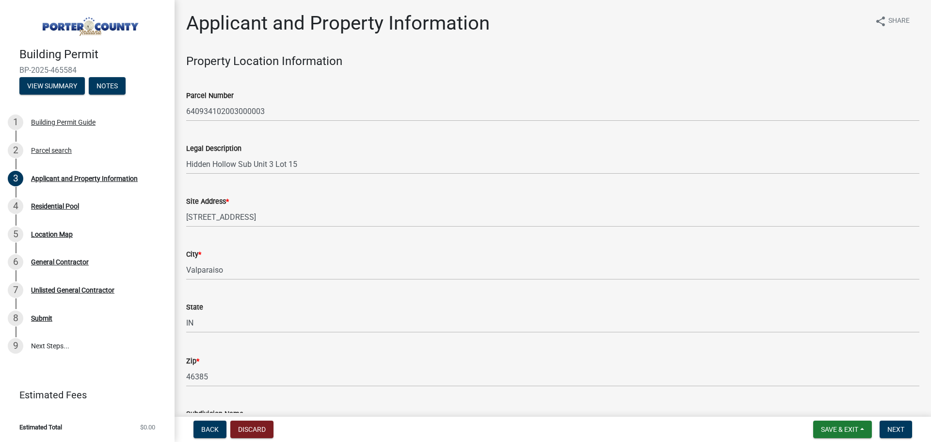
scroll to position [145, 0]
